Goal: Task Accomplishment & Management: Manage account settings

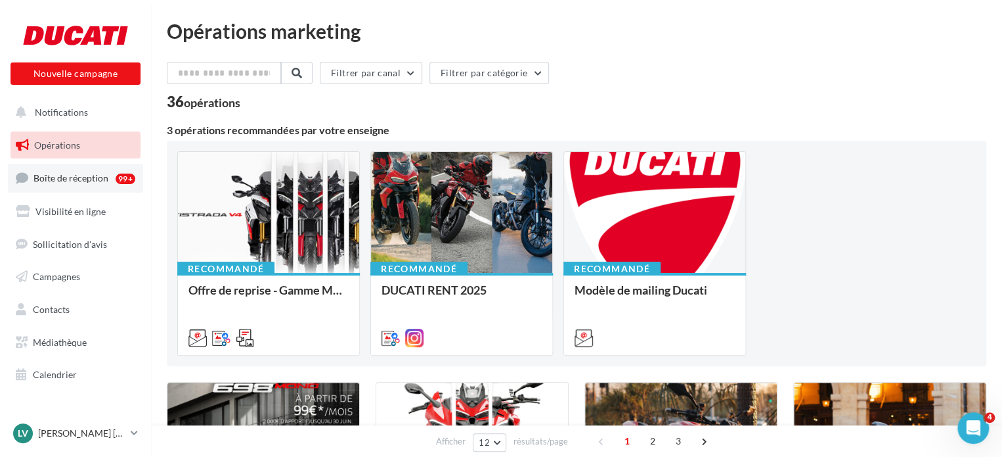
click at [66, 172] on span "Boîte de réception" at bounding box center [70, 177] width 75 height 11
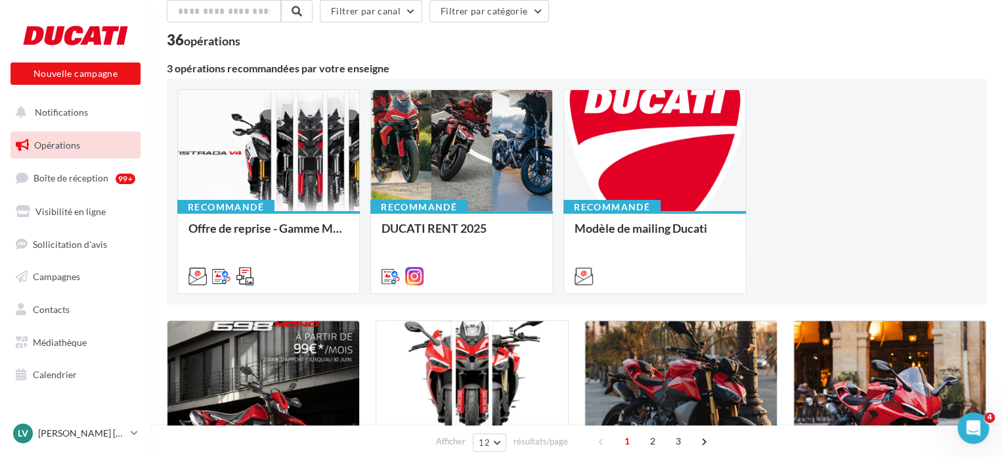
scroll to position [131, 0]
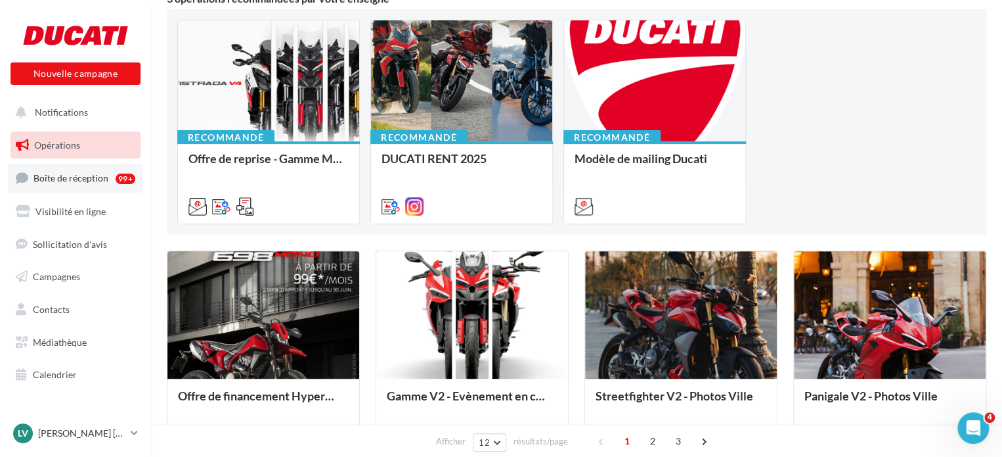
click at [52, 183] on link "Boîte de réception 99+" at bounding box center [75, 178] width 135 height 28
